Goal: Information Seeking & Learning: Learn about a topic

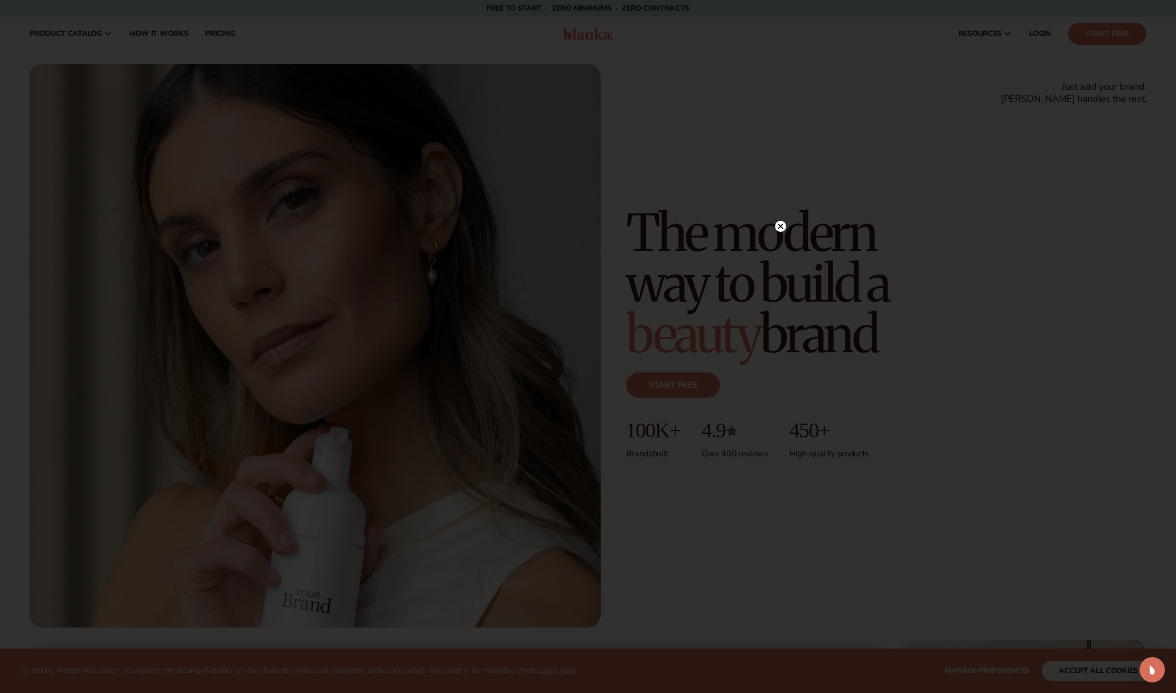
click at [780, 227] on icon at bounding box center [780, 226] width 5 height 5
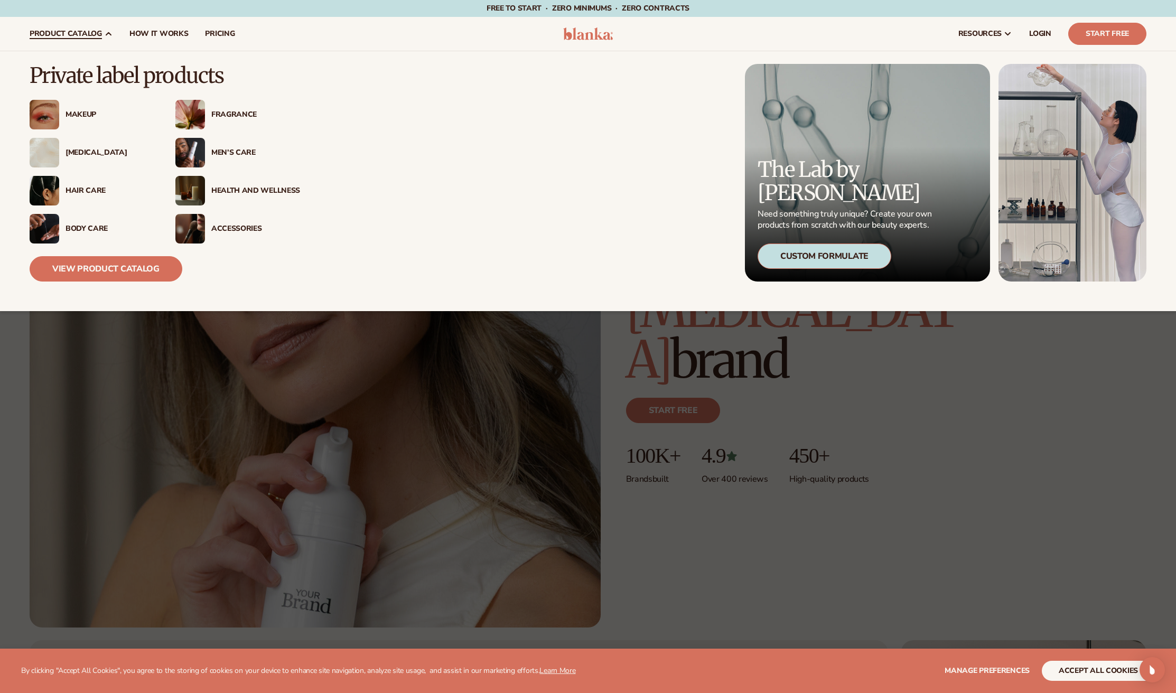
click at [107, 31] on icon at bounding box center [108, 34] width 8 height 8
click at [244, 155] on div "Men’s Care" at bounding box center [255, 152] width 89 height 9
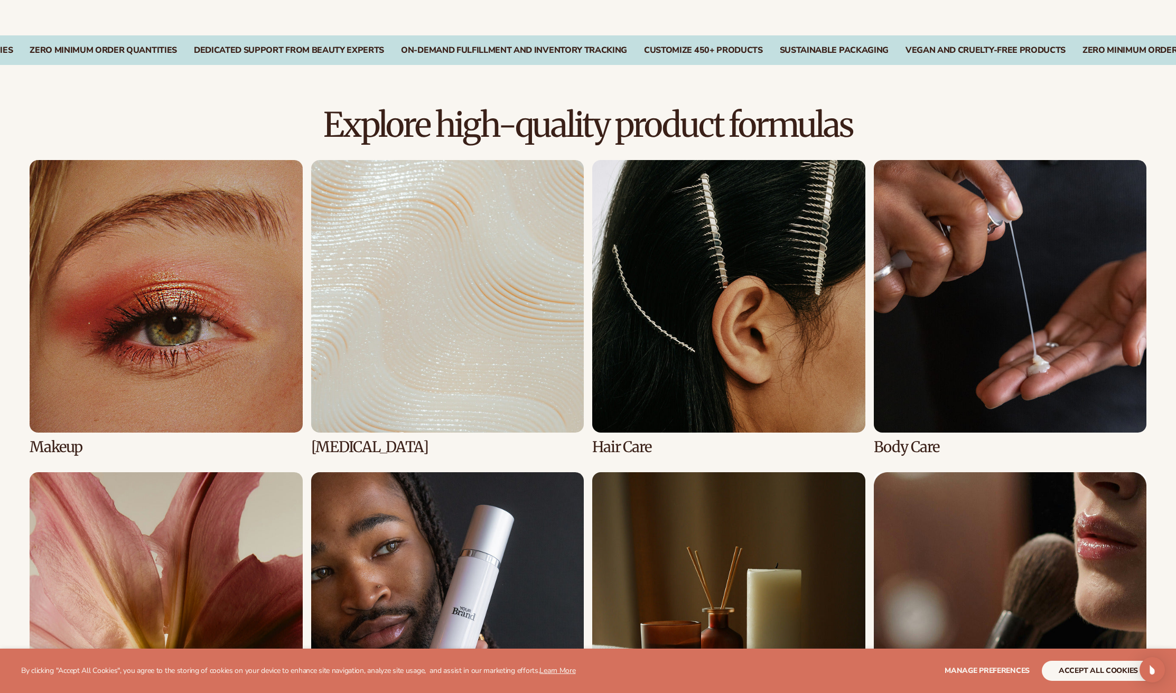
scroll to position [814, 0]
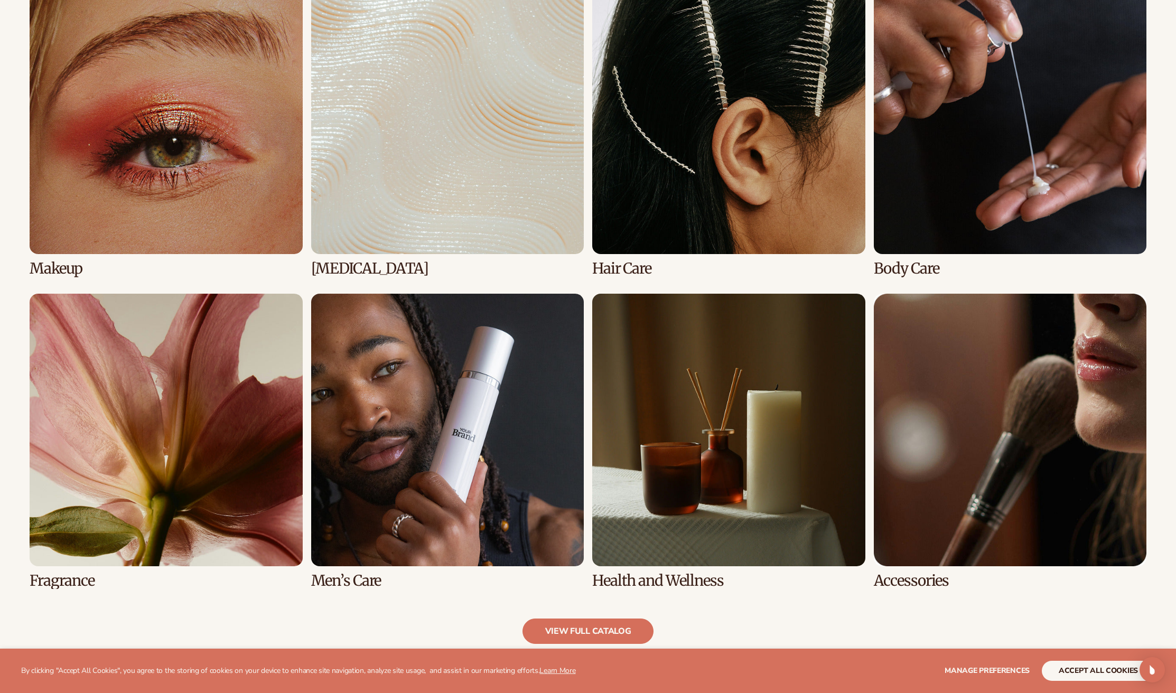
click at [963, 229] on link "4 / 8" at bounding box center [1010, 129] width 273 height 295
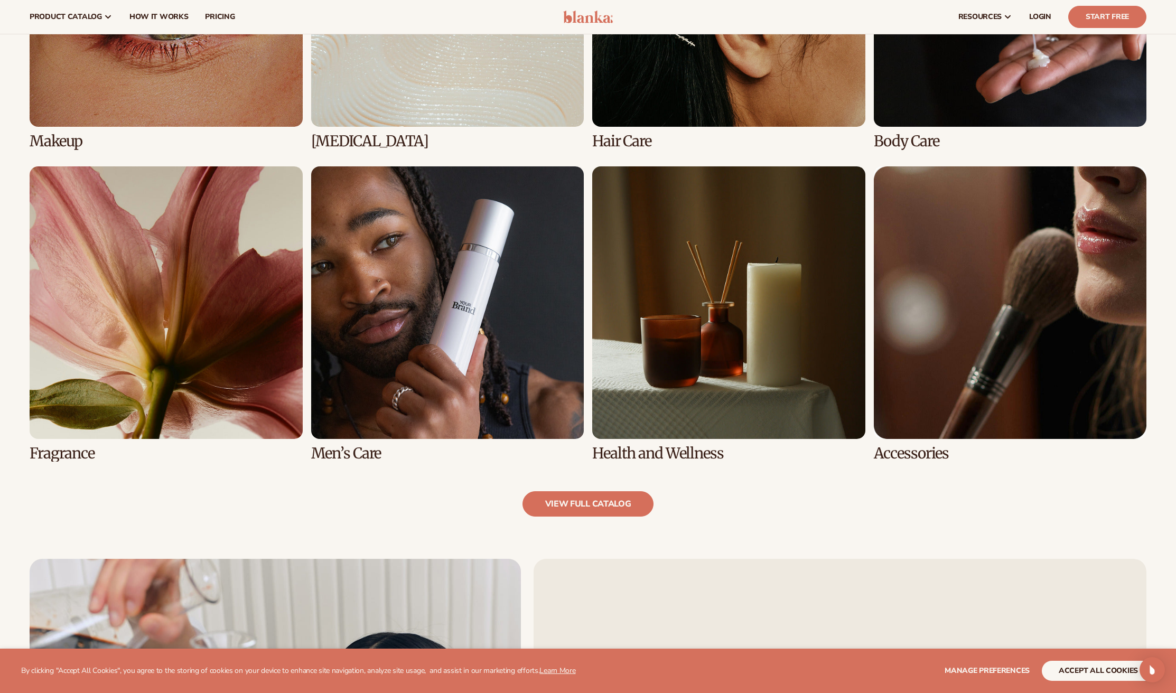
scroll to position [929, 0]
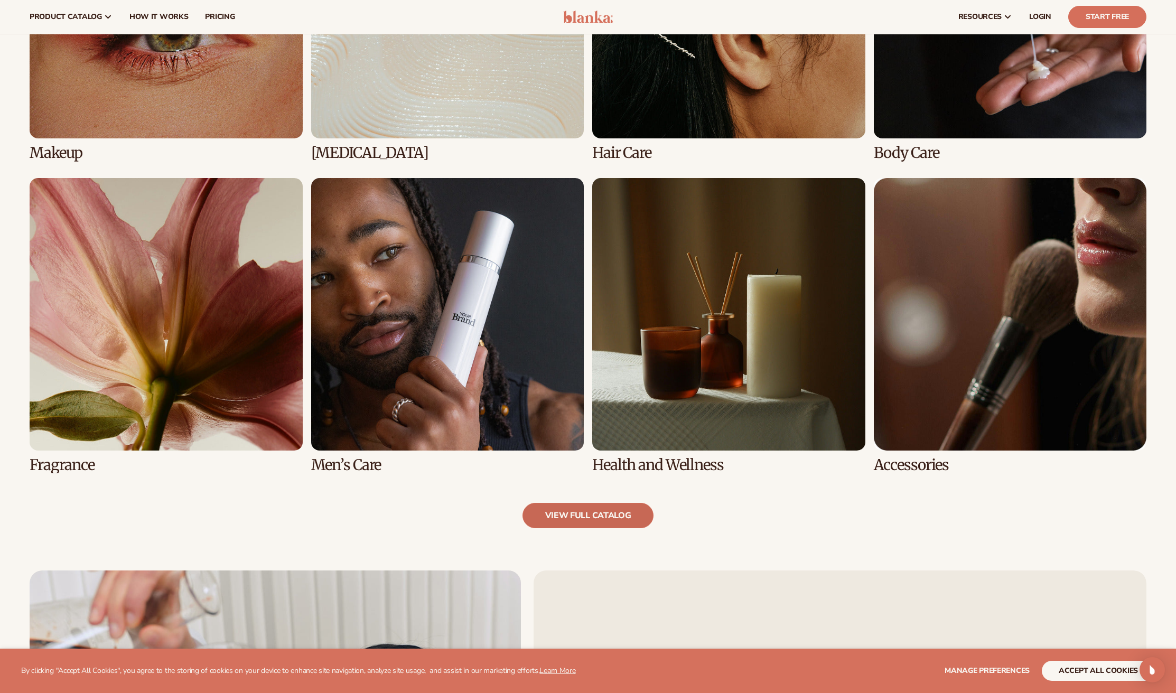
click at [574, 522] on link "view full catalog" at bounding box center [589, 515] width 132 height 25
